Goal: Unclear: Browse casually

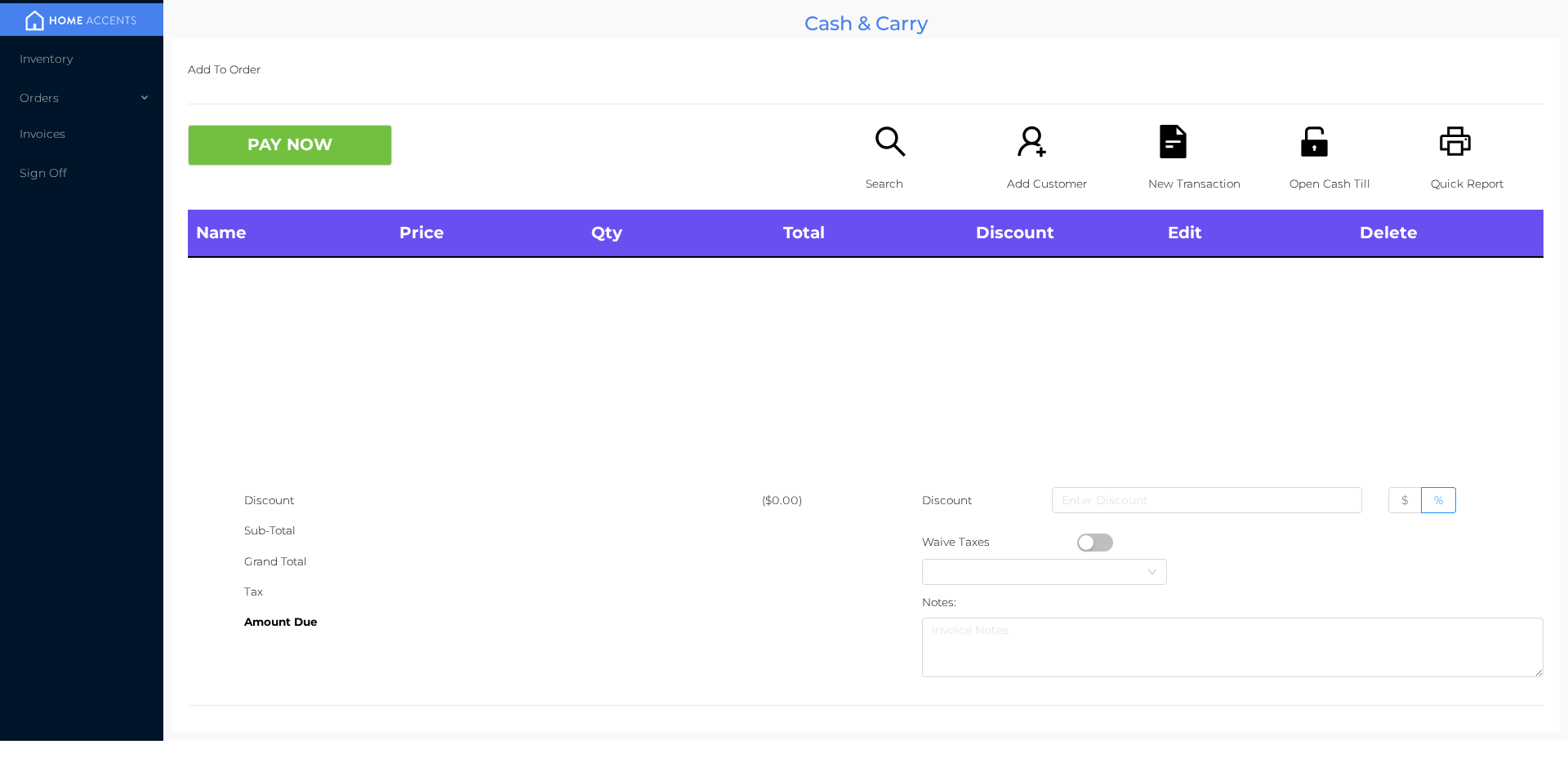
click at [1309, 129] on icon "icon: unlock" at bounding box center [1313, 141] width 26 height 30
click at [1310, 145] on icon "icon: unlock" at bounding box center [1313, 141] width 26 height 30
click at [1307, 146] on icon "icon: unlock" at bounding box center [1313, 141] width 26 height 30
click at [1308, 146] on icon "icon: unlock" at bounding box center [1313, 141] width 26 height 30
click at [1305, 137] on icon "icon: unlock" at bounding box center [1314, 141] width 33 height 33
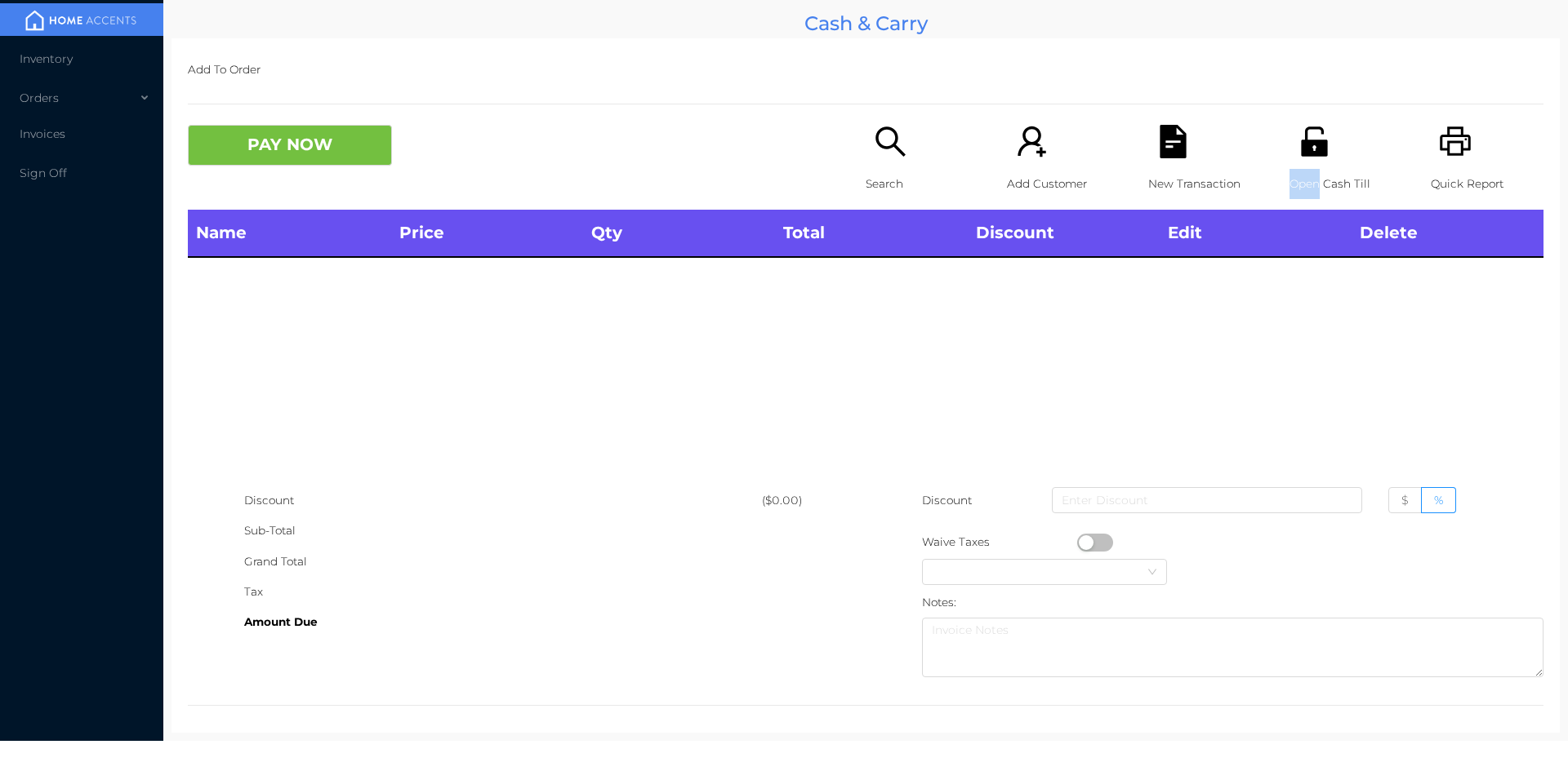
click at [1386, 394] on div "Name Price Qty Total Discount Edit Delete" at bounding box center [865, 348] width 1355 height 276
click at [1314, 137] on icon "icon: unlock" at bounding box center [1314, 141] width 33 height 33
click at [1310, 152] on icon "icon: unlock" at bounding box center [1313, 141] width 26 height 30
click at [1449, 152] on icon "icon: printer" at bounding box center [1456, 141] width 33 height 33
click at [1311, 142] on icon "icon: unlock" at bounding box center [1313, 141] width 26 height 30
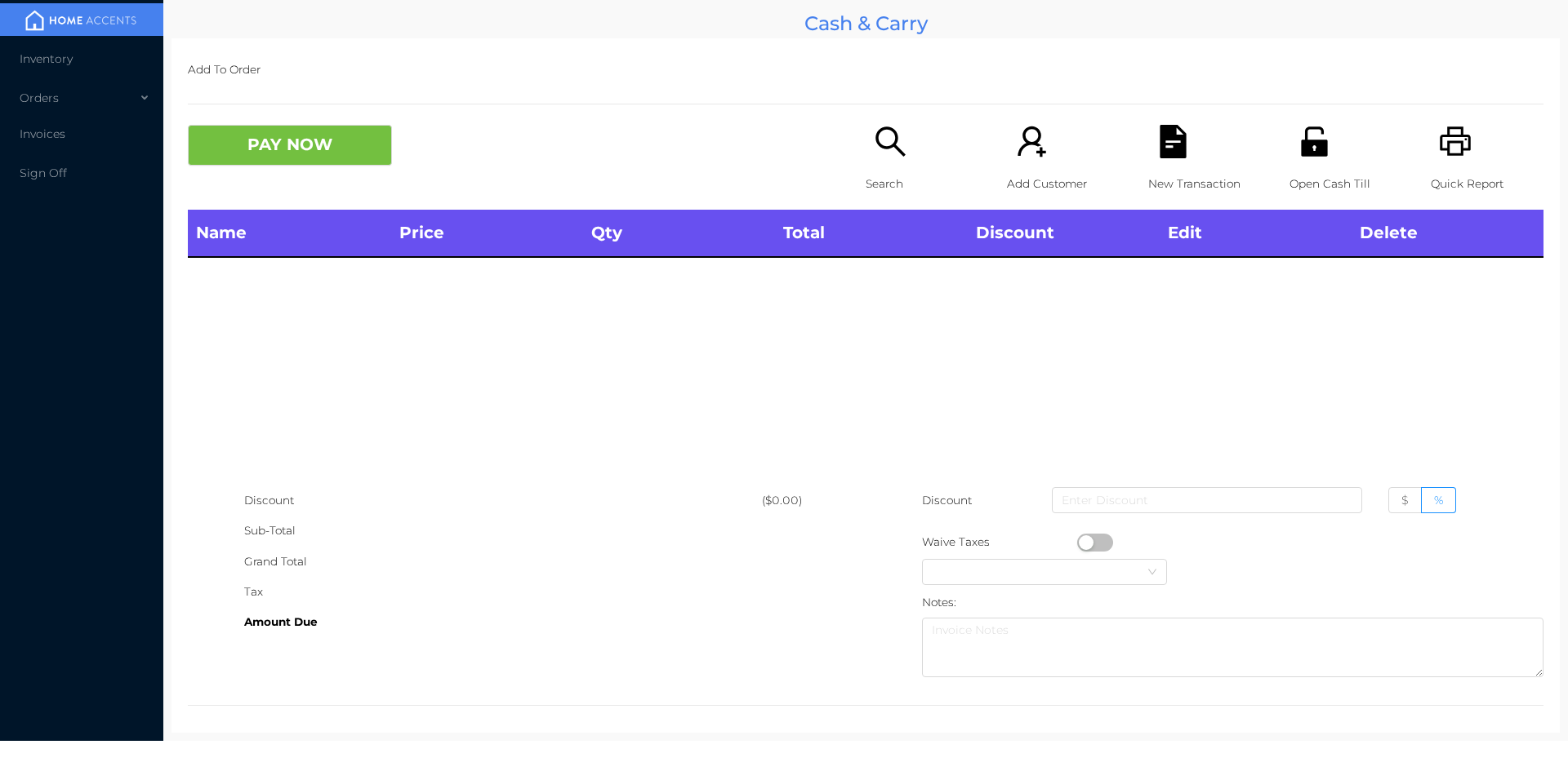
click at [1308, 139] on icon "icon: unlock" at bounding box center [1314, 141] width 33 height 33
click at [1306, 147] on icon "icon: unlock" at bounding box center [1314, 141] width 33 height 33
click at [1311, 143] on icon "icon: unlock" at bounding box center [1313, 141] width 26 height 30
click at [1303, 139] on icon "icon: unlock" at bounding box center [1314, 141] width 33 height 33
click at [1299, 160] on div "Open Cash Till" at bounding box center [1345, 166] width 112 height 85
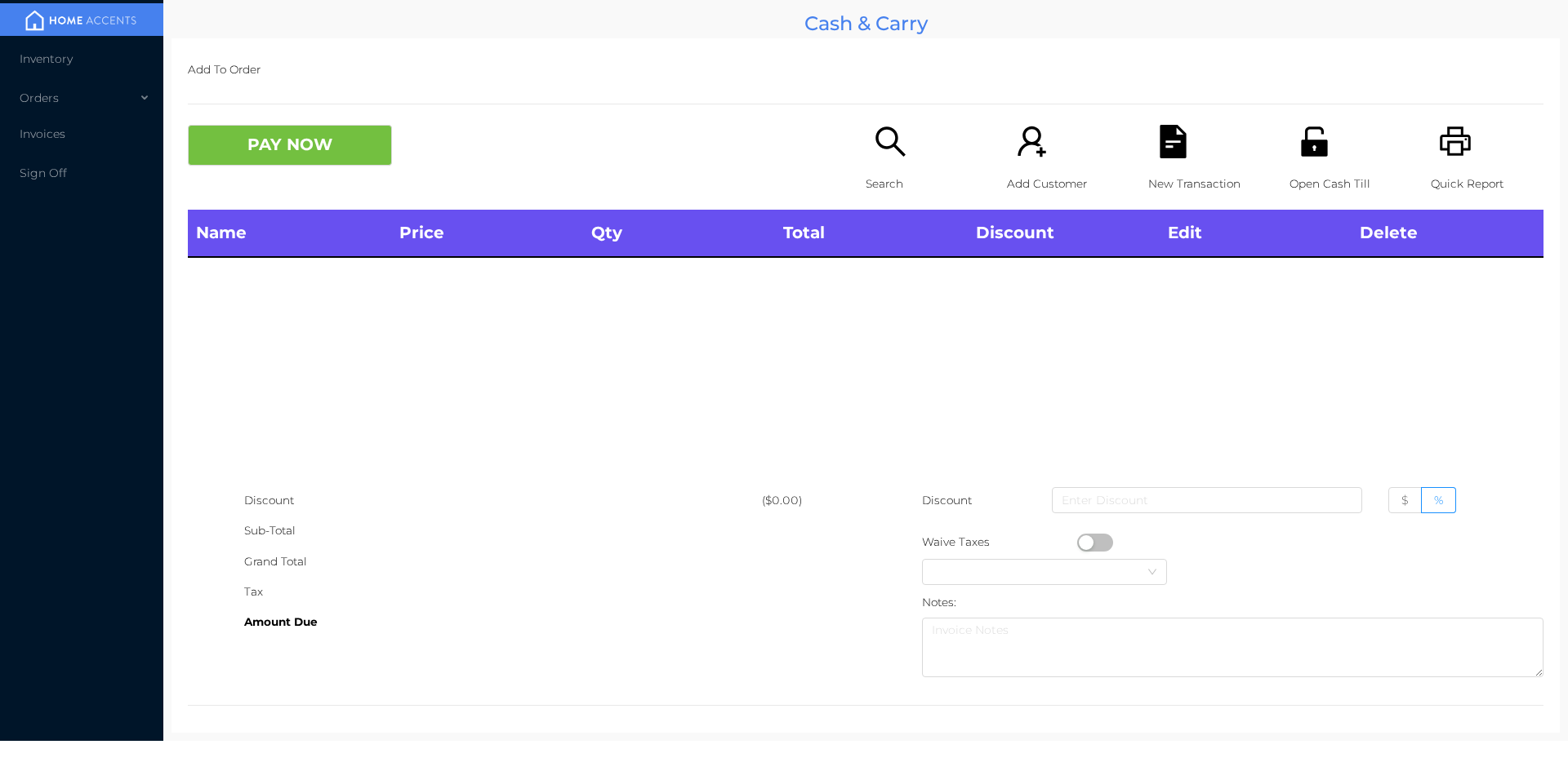
click at [1304, 156] on icon "icon: unlock" at bounding box center [1313, 141] width 26 height 30
click at [1305, 155] on icon "icon: unlock" at bounding box center [1313, 141] width 26 height 30
click at [1298, 145] on icon "icon: unlock" at bounding box center [1314, 141] width 33 height 33
click at [1313, 154] on icon "icon: unlock" at bounding box center [1313, 141] width 26 height 30
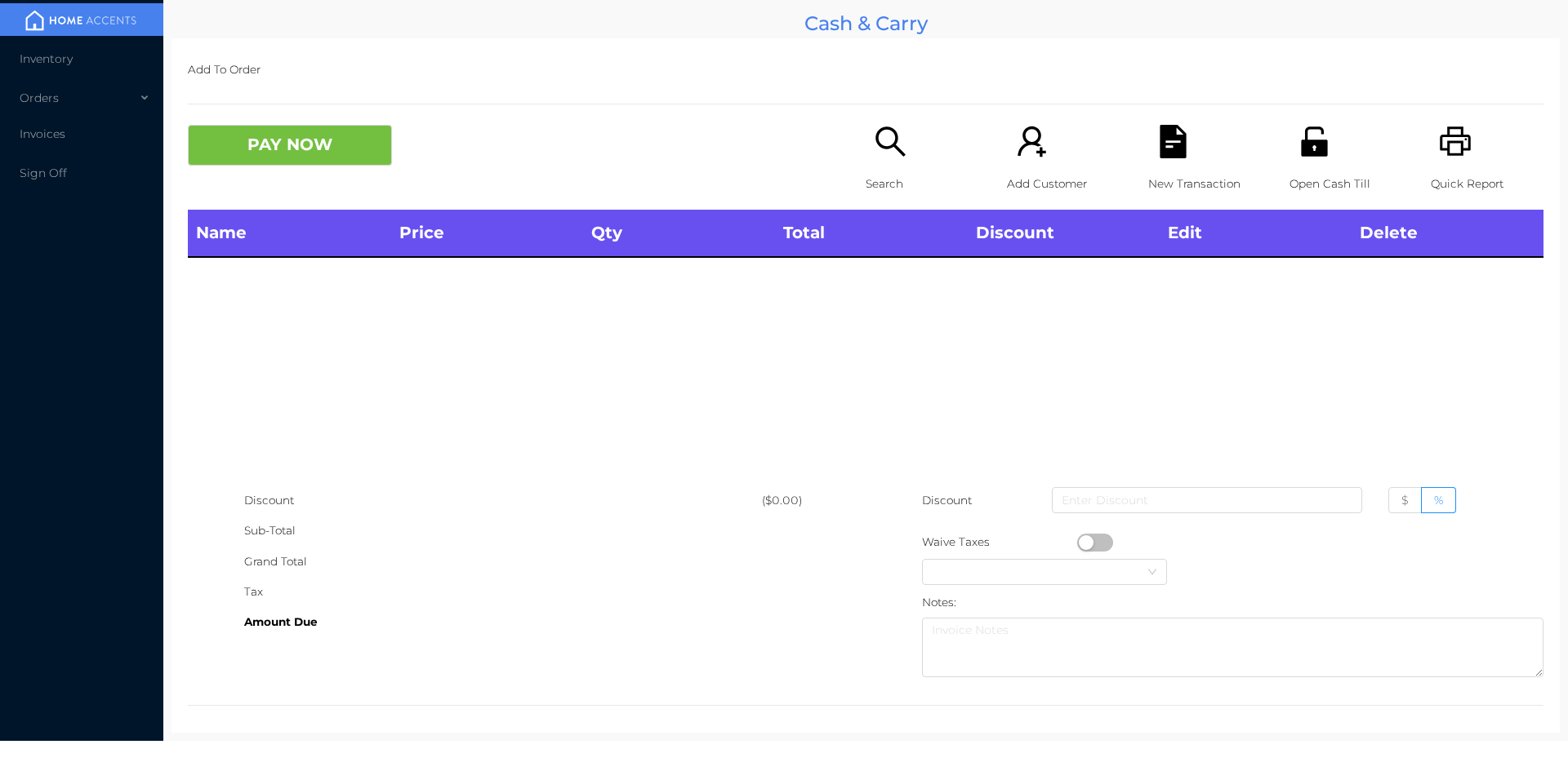
click at [1306, 148] on icon "icon: unlock" at bounding box center [1313, 141] width 26 height 30
click at [1312, 147] on icon "icon: unlock" at bounding box center [1313, 141] width 26 height 30
click at [1308, 148] on icon "icon: unlock" at bounding box center [1313, 141] width 26 height 30
click at [1307, 148] on icon "icon: unlock" at bounding box center [1313, 141] width 26 height 30
click at [1310, 145] on icon "icon: unlock" at bounding box center [1313, 141] width 26 height 30
